Goal: Subscribe to service/newsletter

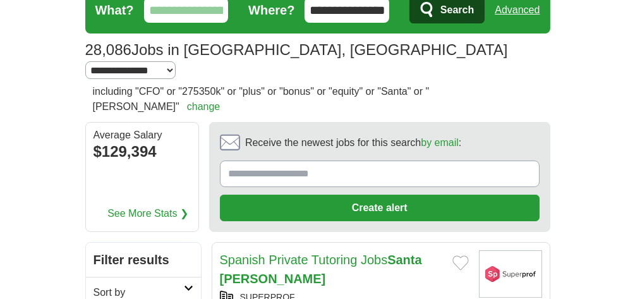
scroll to position [109, 0]
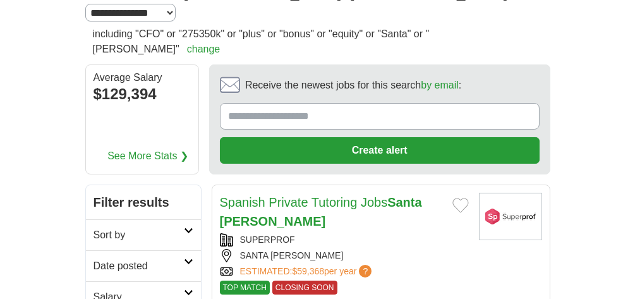
click at [327, 103] on input "Receive the newest jobs for this search by email :" at bounding box center [380, 116] width 320 height 27
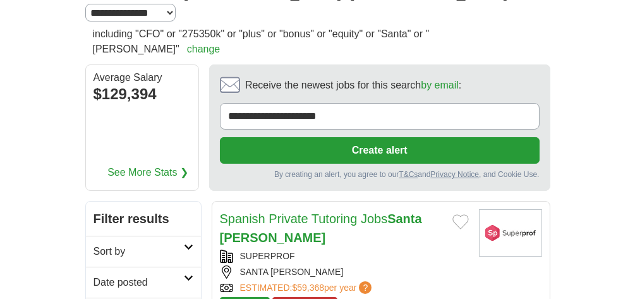
type input "**********"
click at [365, 137] on button "Create alert" at bounding box center [380, 150] width 320 height 27
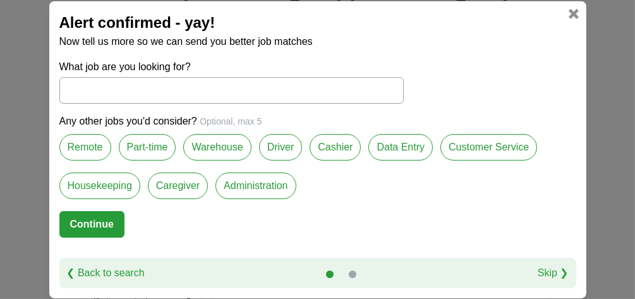
click at [250, 181] on label "Administration" at bounding box center [255, 185] width 80 height 27
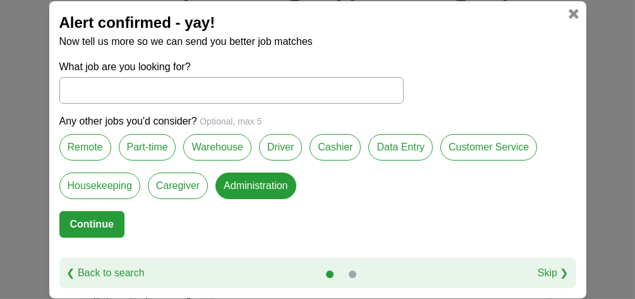
click at [83, 147] on label "Remote" at bounding box center [85, 147] width 52 height 27
click at [88, 220] on button "Continue" at bounding box center [91, 224] width 65 height 27
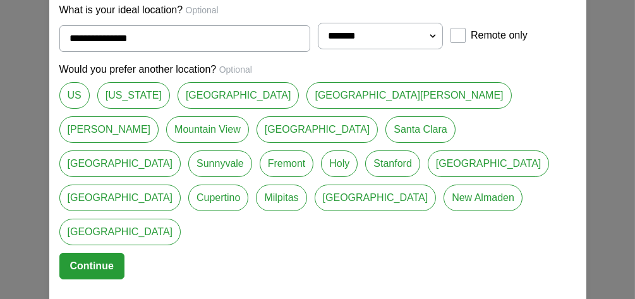
click at [85, 253] on button "Continue" at bounding box center [91, 266] width 65 height 27
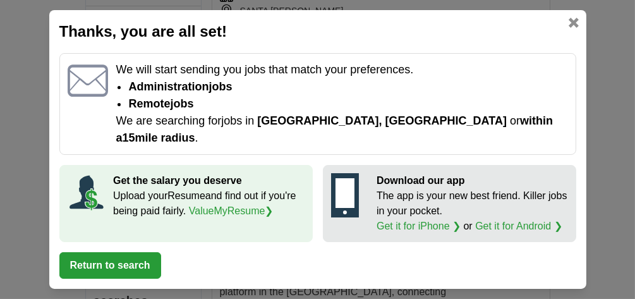
scroll to position [514, 0]
click at [91, 252] on button "Return to search" at bounding box center [110, 265] width 102 height 27
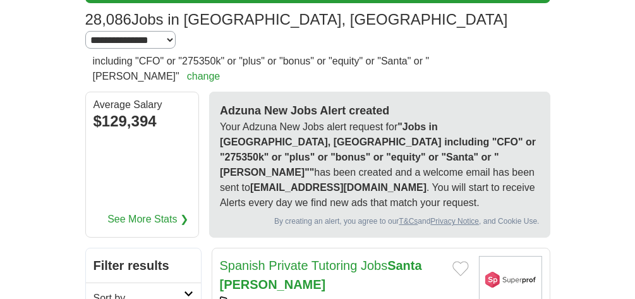
scroll to position [0, 0]
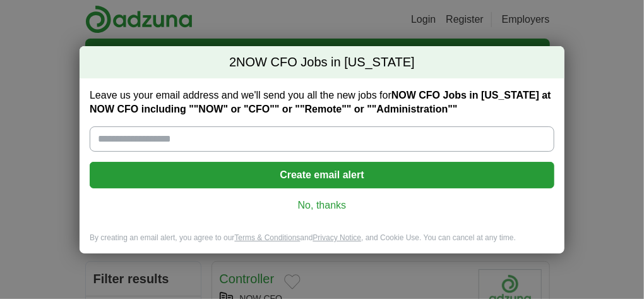
click at [225, 137] on input "Leave us your email address and we'll send you all the new jobs for NOW CFO Job…" at bounding box center [322, 138] width 465 height 25
type input "**********"
click at [343, 176] on button "Create email alert" at bounding box center [322, 175] width 465 height 27
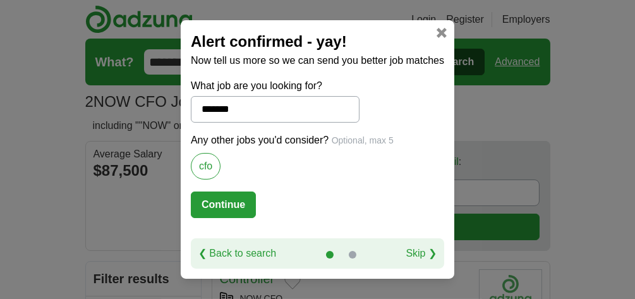
click at [232, 203] on button "Continue" at bounding box center [223, 204] width 65 height 27
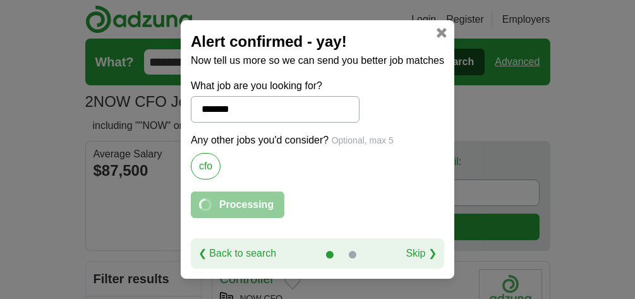
select select "*"
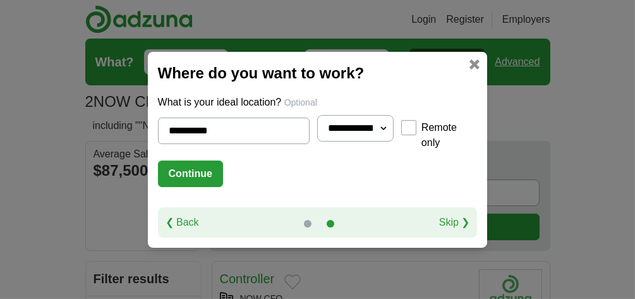
click at [179, 166] on button "Continue" at bounding box center [190, 173] width 65 height 27
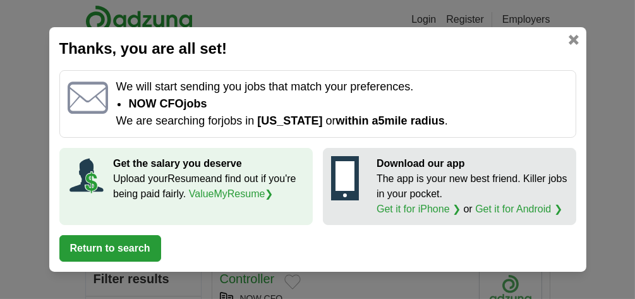
click at [239, 191] on link "ValueMyResume ❯" at bounding box center [231, 193] width 85 height 11
